Goal: Task Accomplishment & Management: Manage account settings

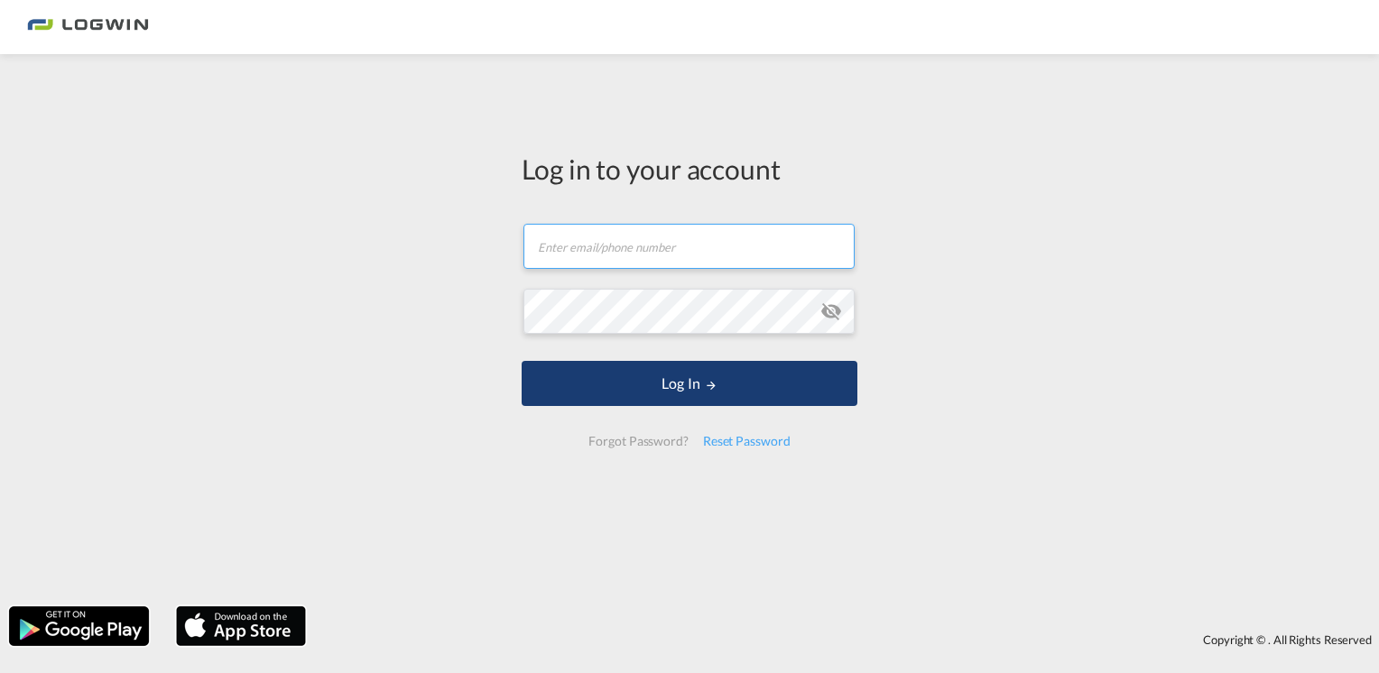
type input "[PERSON_NAME][EMAIL_ADDRESS][PERSON_NAME][DOMAIN_NAME]"
click at [716, 396] on button "Log In" at bounding box center [690, 383] width 336 height 45
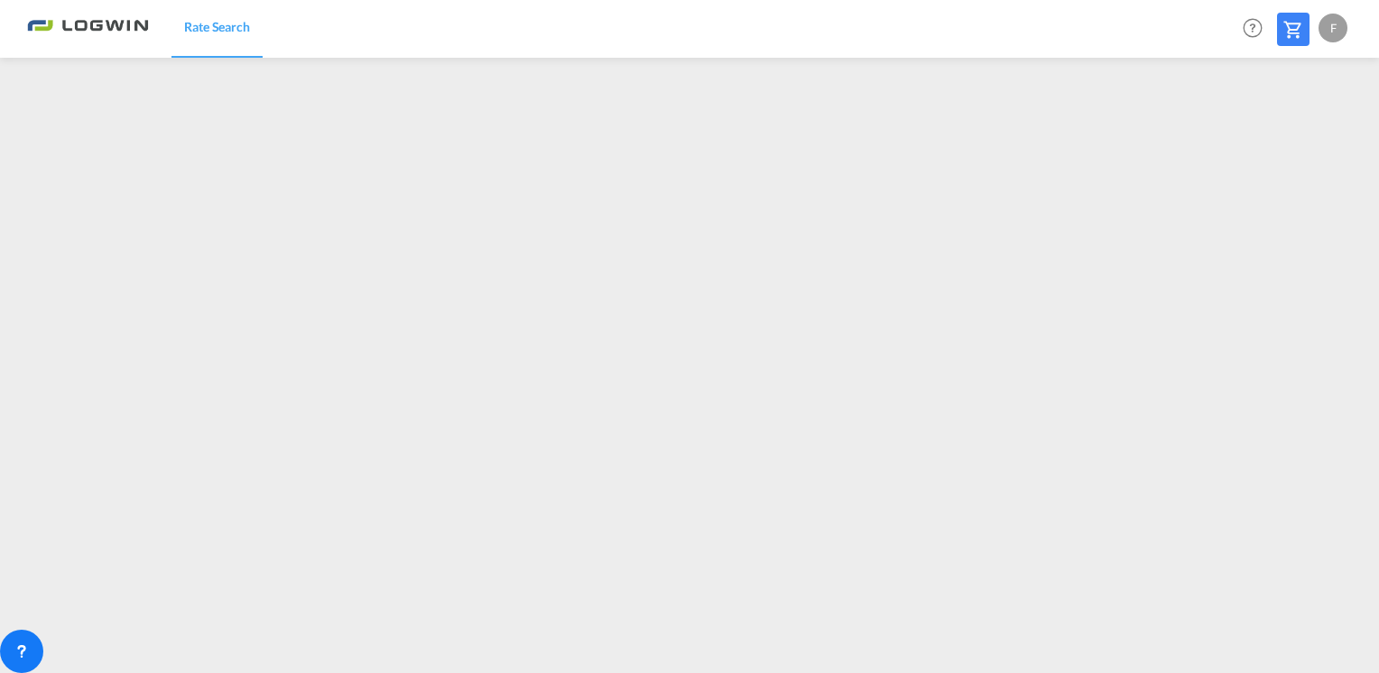
click at [1329, 21] on div "F" at bounding box center [1333, 28] width 29 height 29
click at [1291, 139] on button "Logout" at bounding box center [1312, 138] width 117 height 36
type input "[PERSON_NAME][EMAIL_ADDRESS][PERSON_NAME][DOMAIN_NAME]"
